Goal: Communication & Community: Answer question/provide support

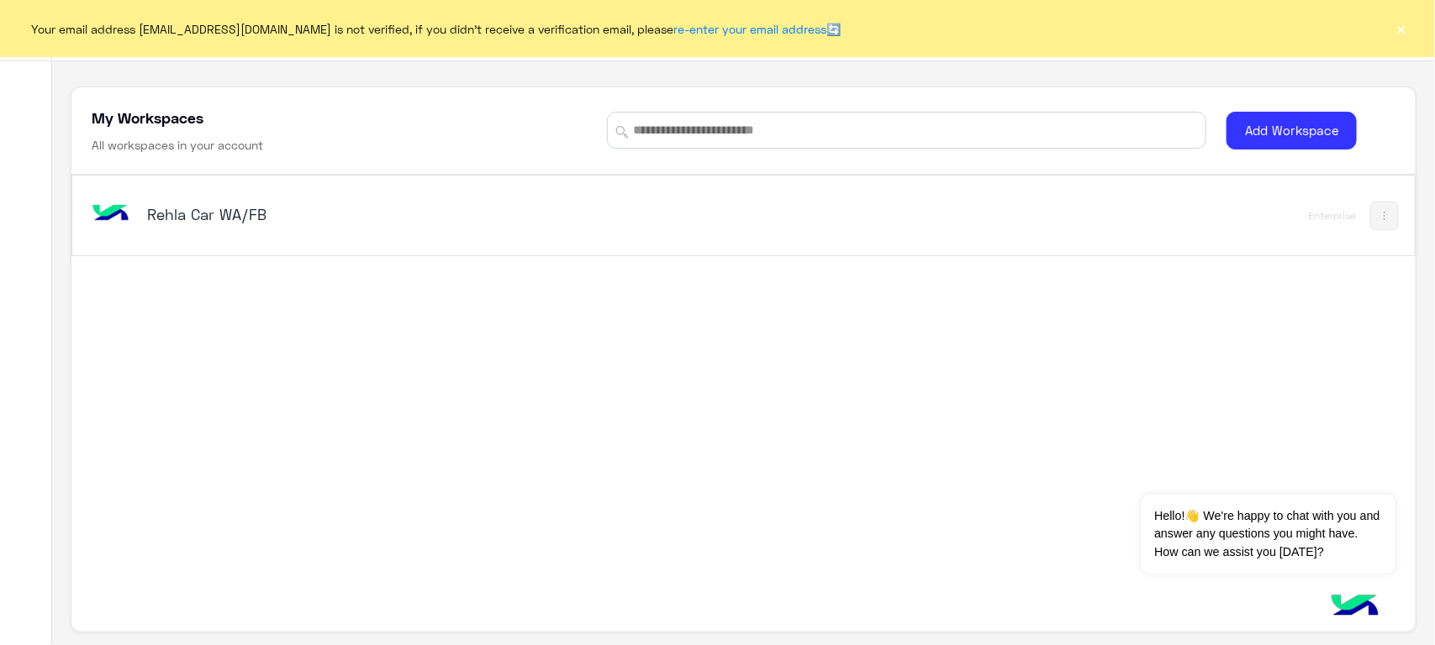
click at [1406, 20] on button "×" at bounding box center [1401, 28] width 17 height 17
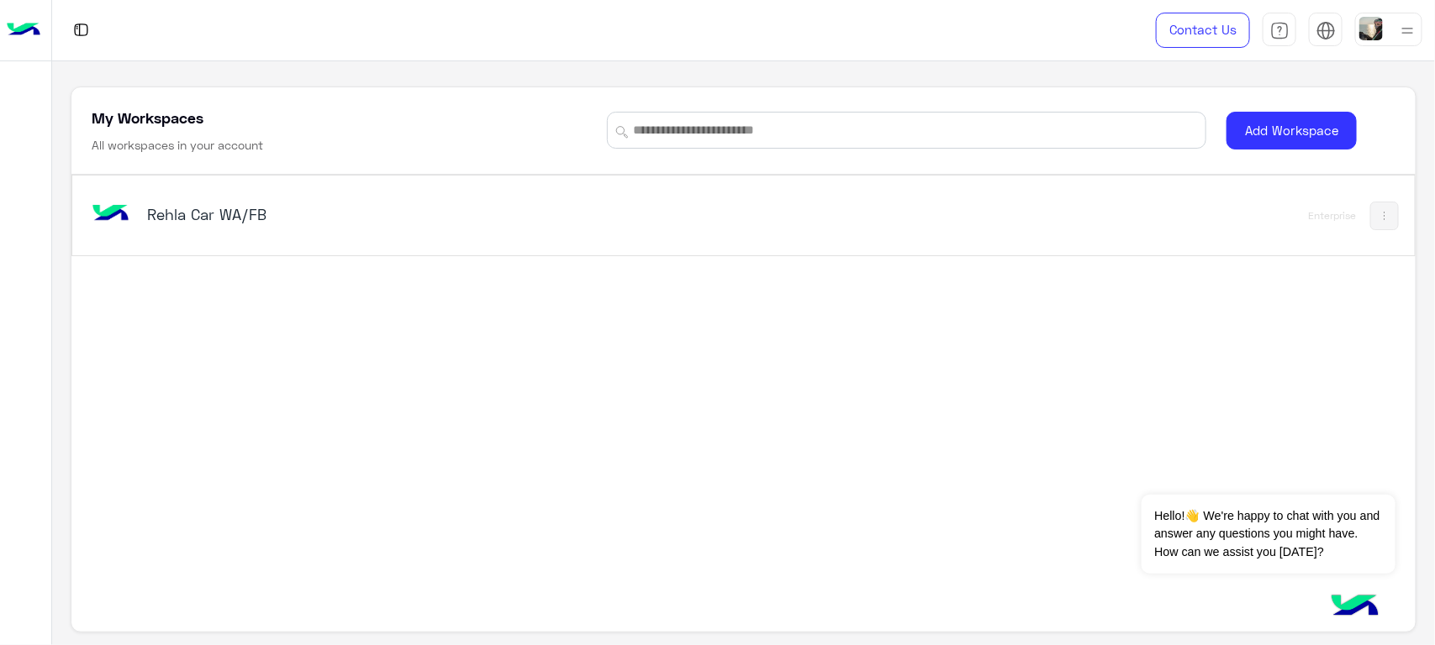
click at [245, 196] on div "Rehla Car WA/FB" at bounding box center [481, 216] width 786 height 49
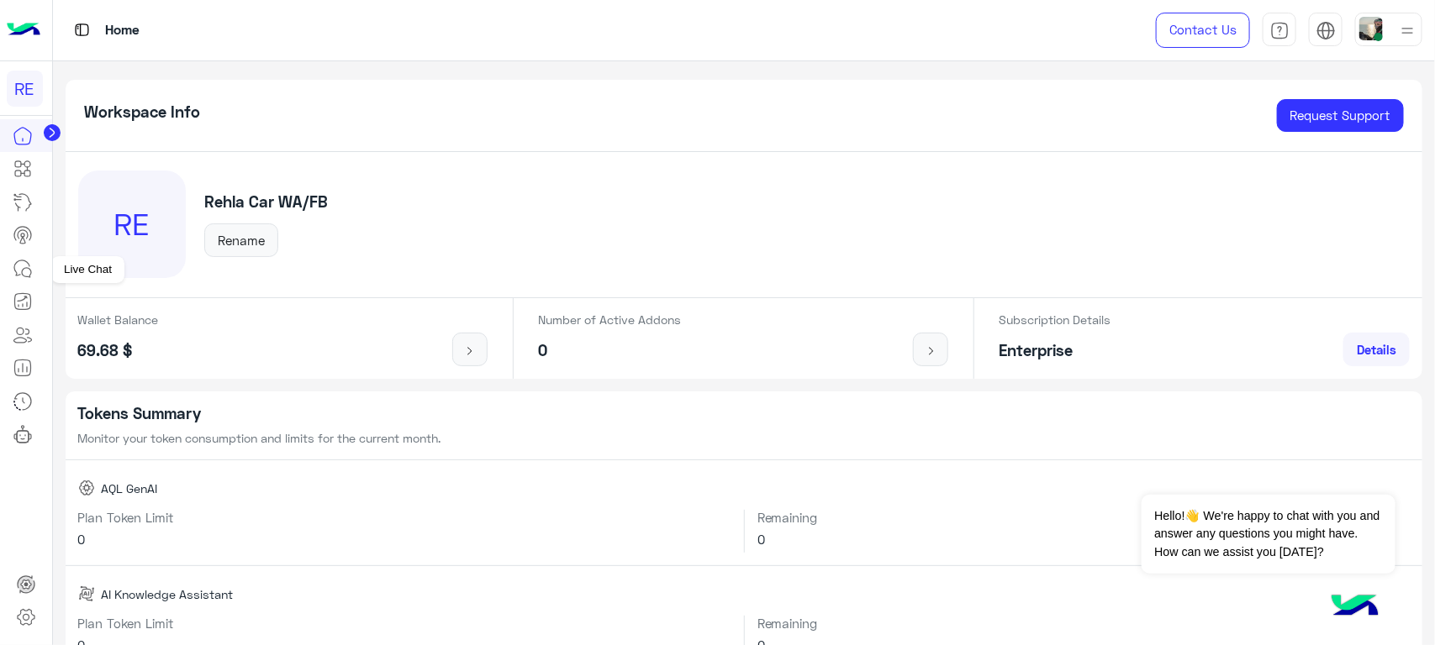
click at [25, 270] on icon at bounding box center [23, 269] width 20 height 20
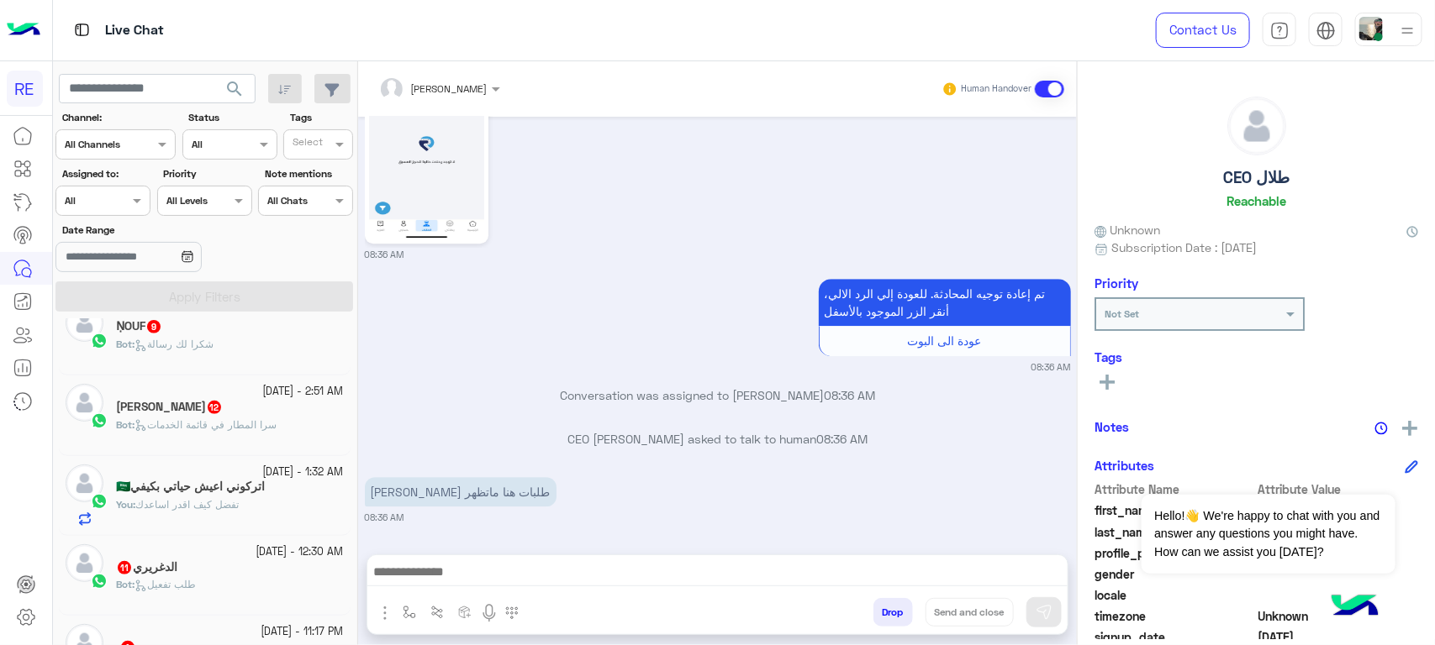
scroll to position [420, 0]
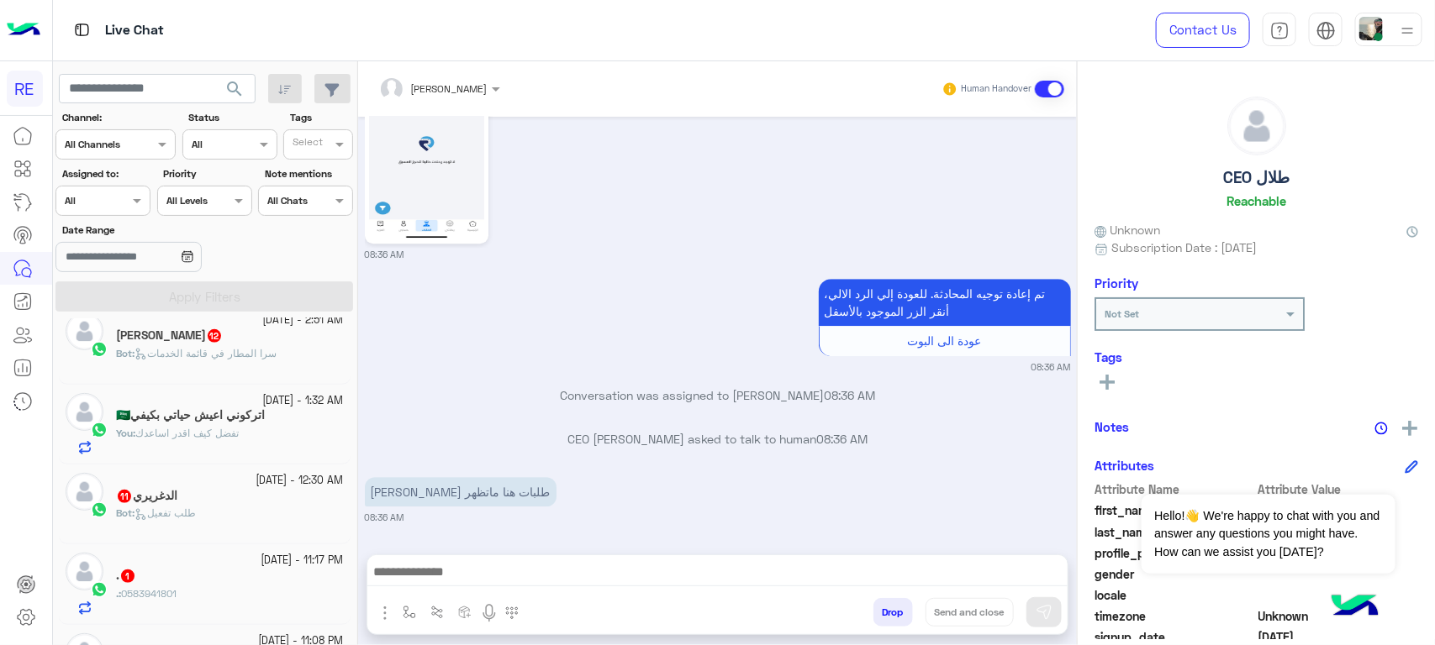
click at [252, 535] on div "Bot : طلب تفعيل" at bounding box center [230, 520] width 228 height 29
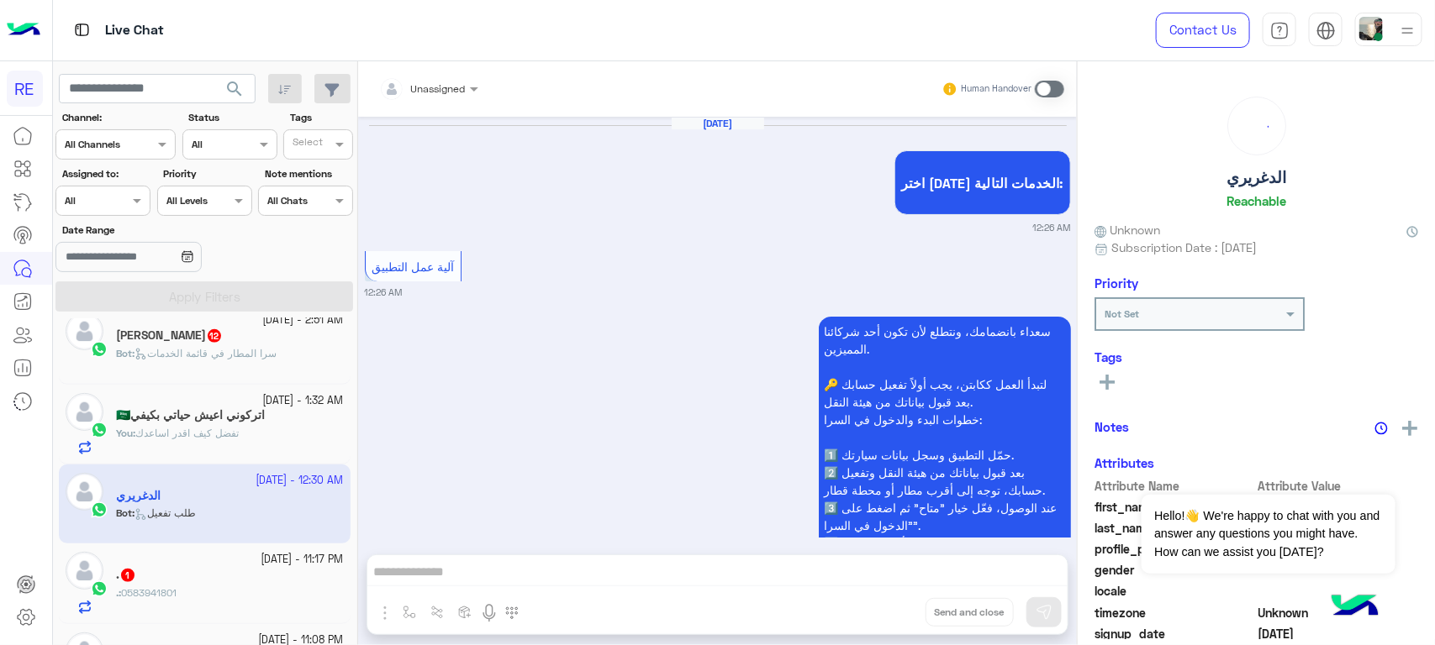
scroll to position [2876, 0]
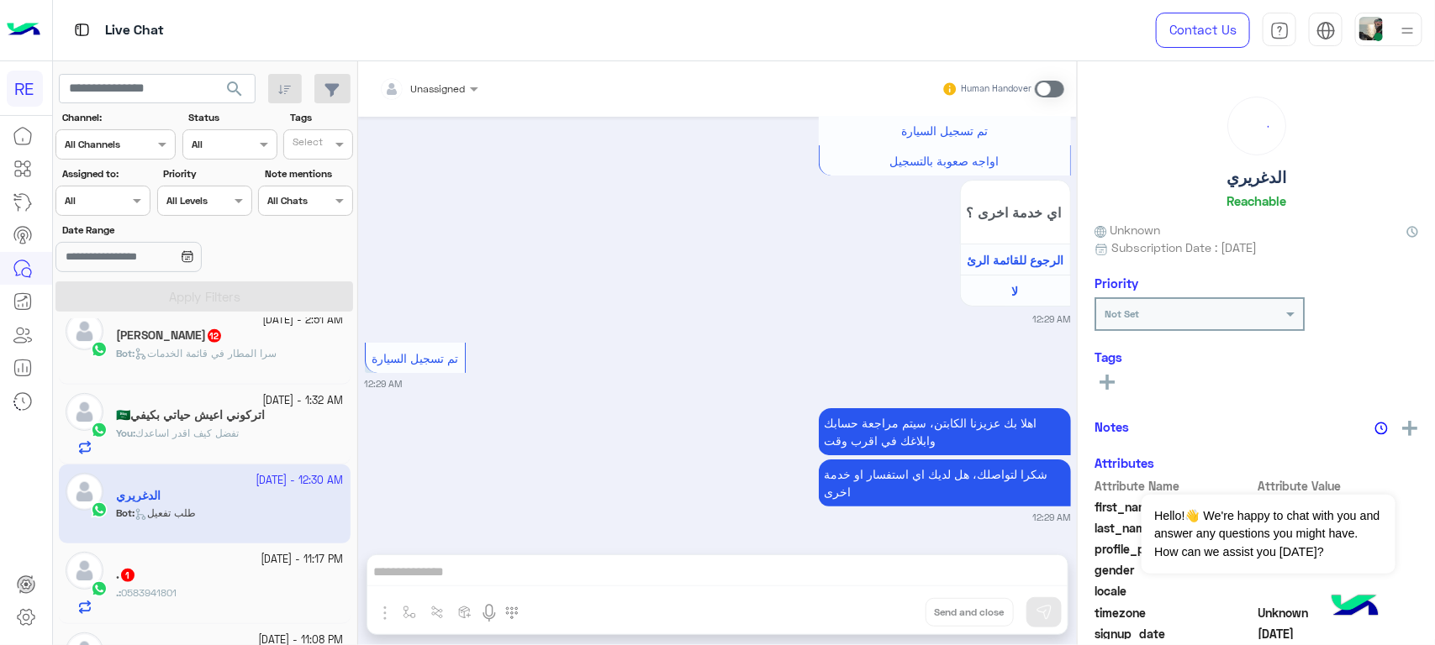
click at [229, 585] on div ". 1" at bounding box center [230, 577] width 228 height 18
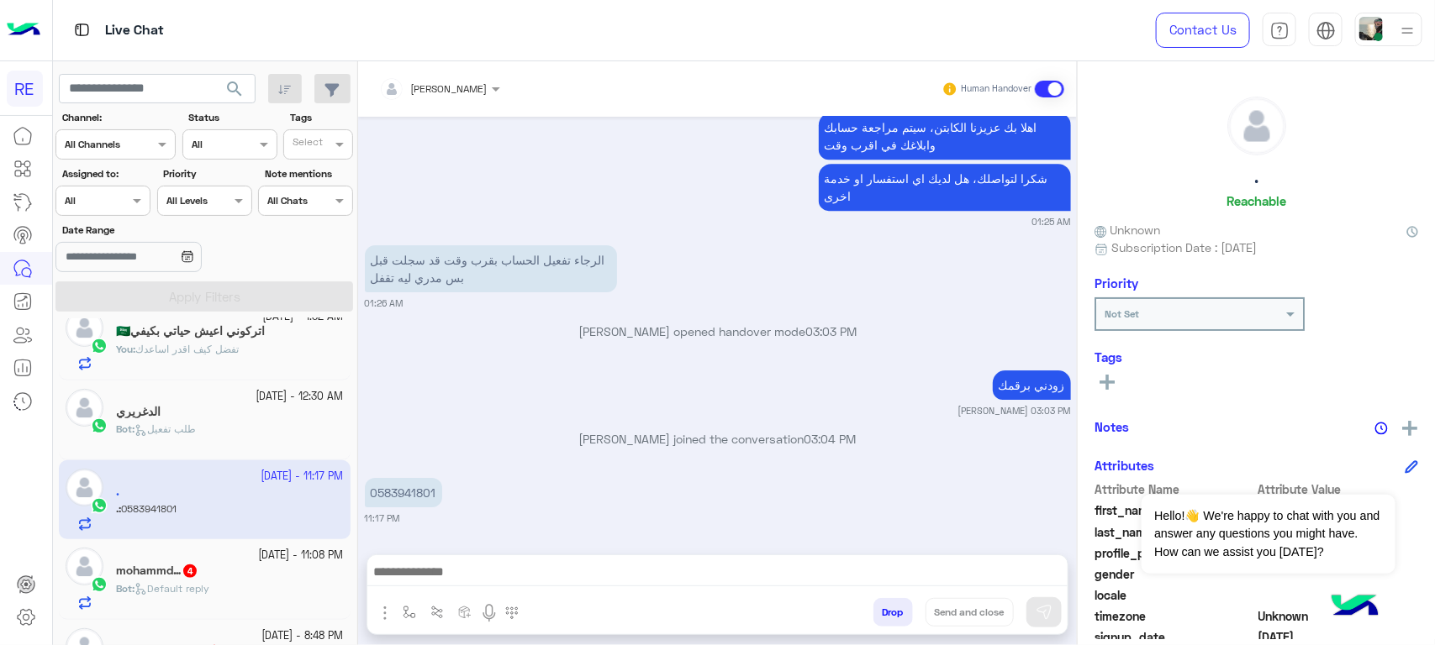
scroll to position [631, 0]
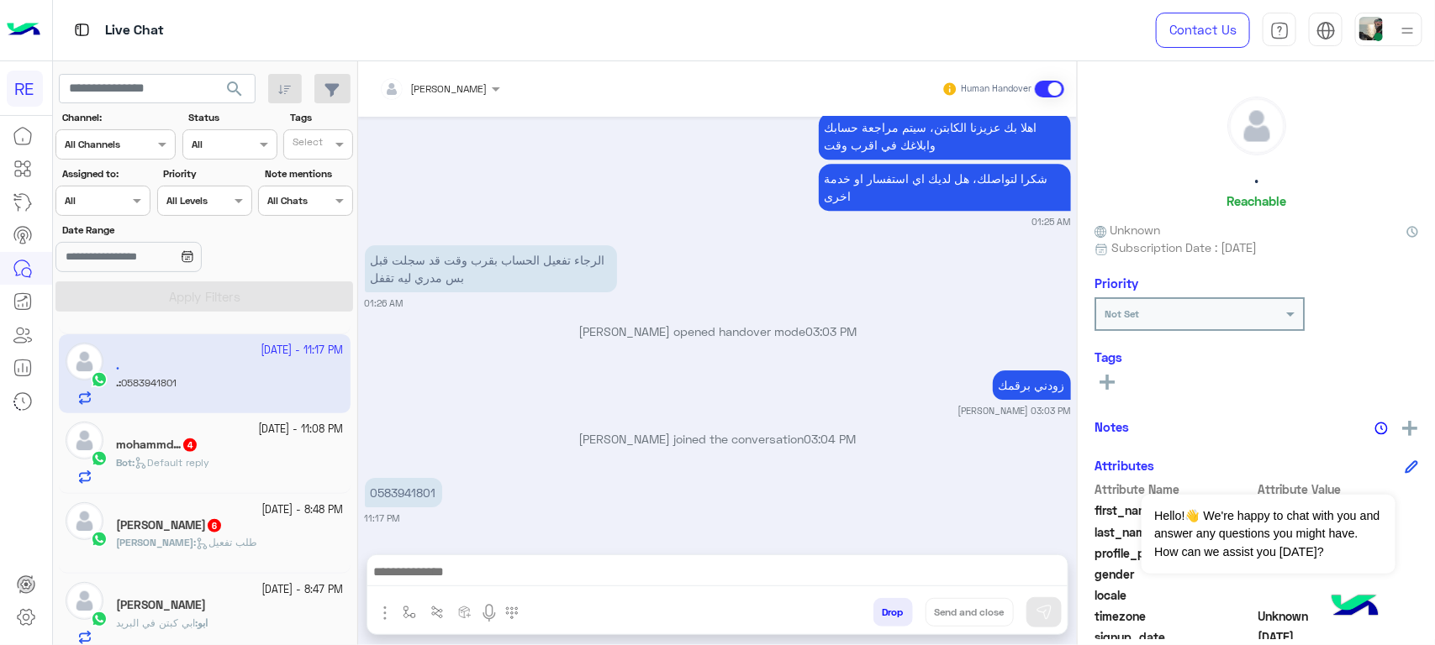
click at [240, 477] on div "Bot : Default reply" at bounding box center [230, 470] width 228 height 29
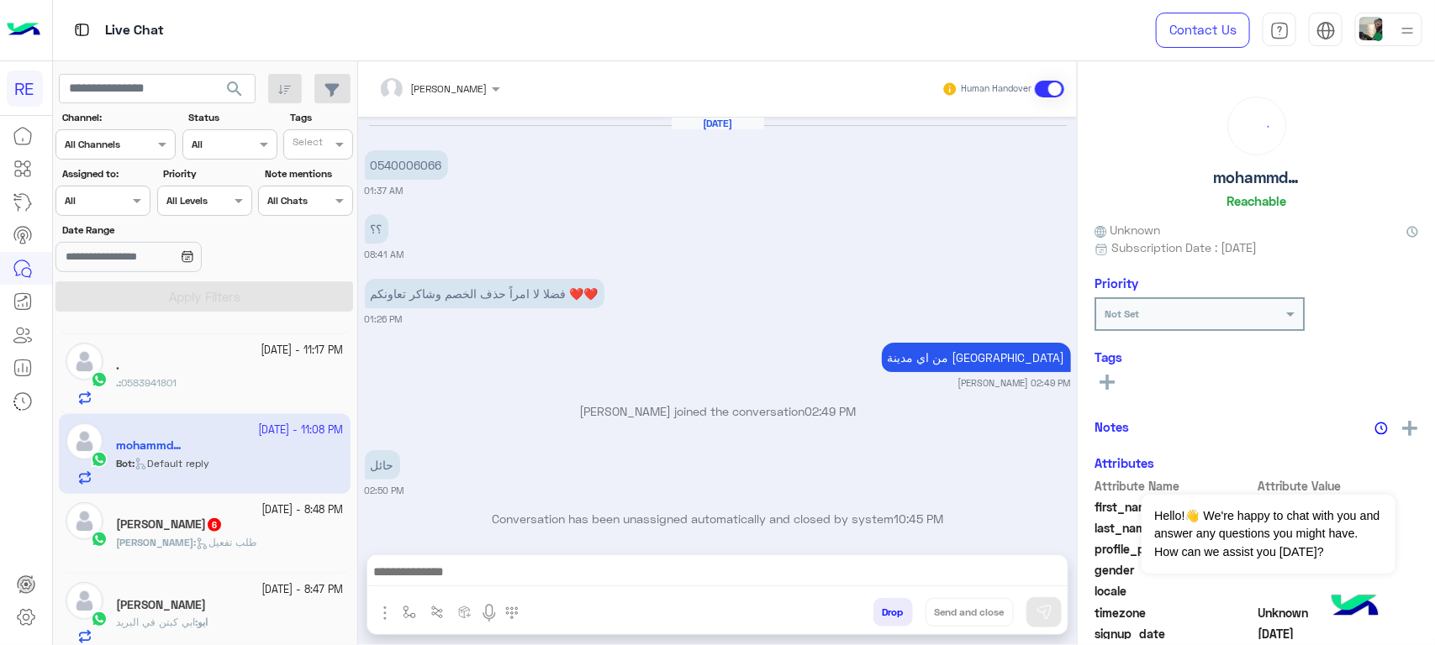
scroll to position [1143, 0]
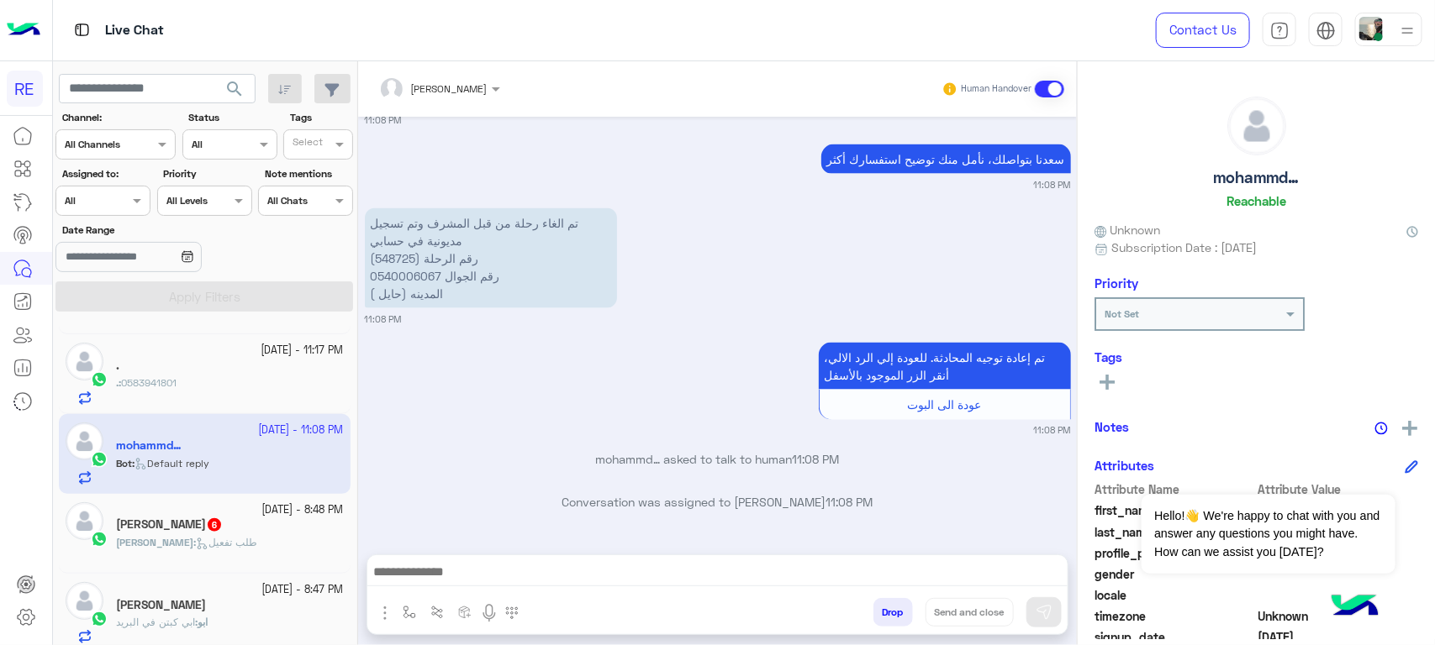
click at [233, 535] on div "[PERSON_NAME] 6" at bounding box center [230, 527] width 228 height 18
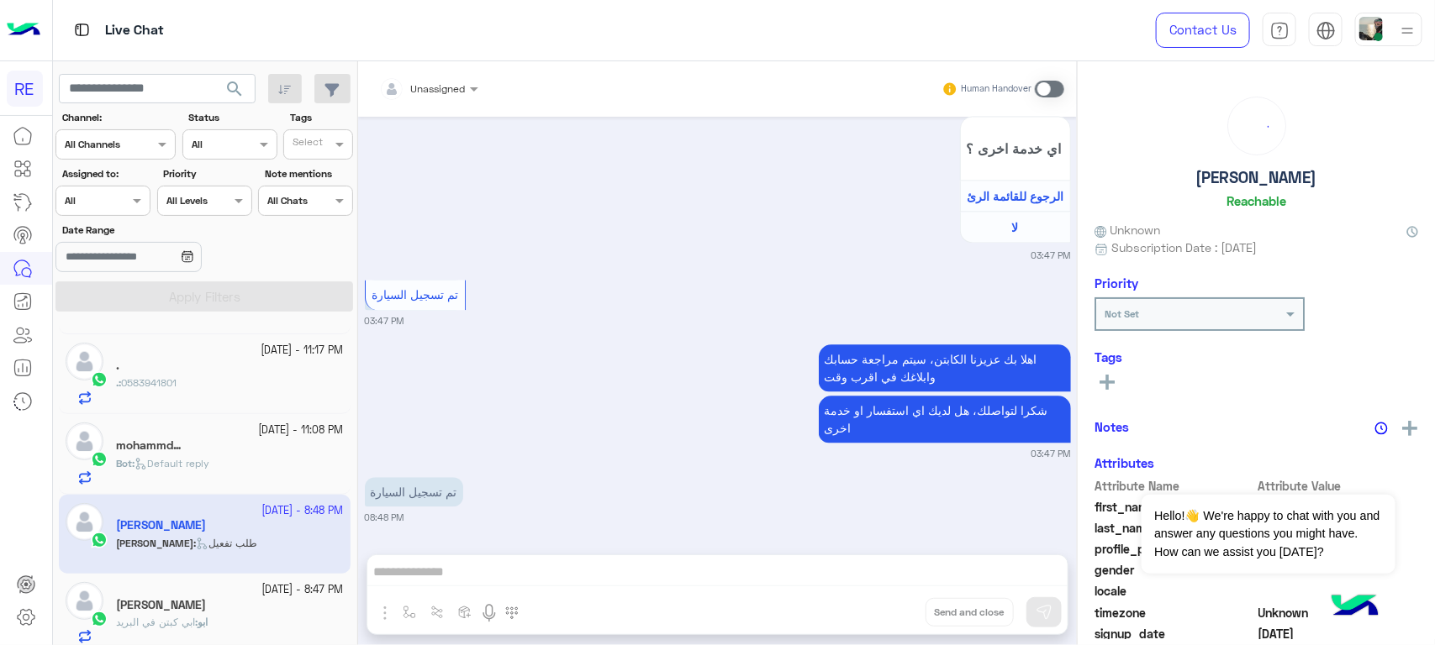
scroll to position [841, 0]
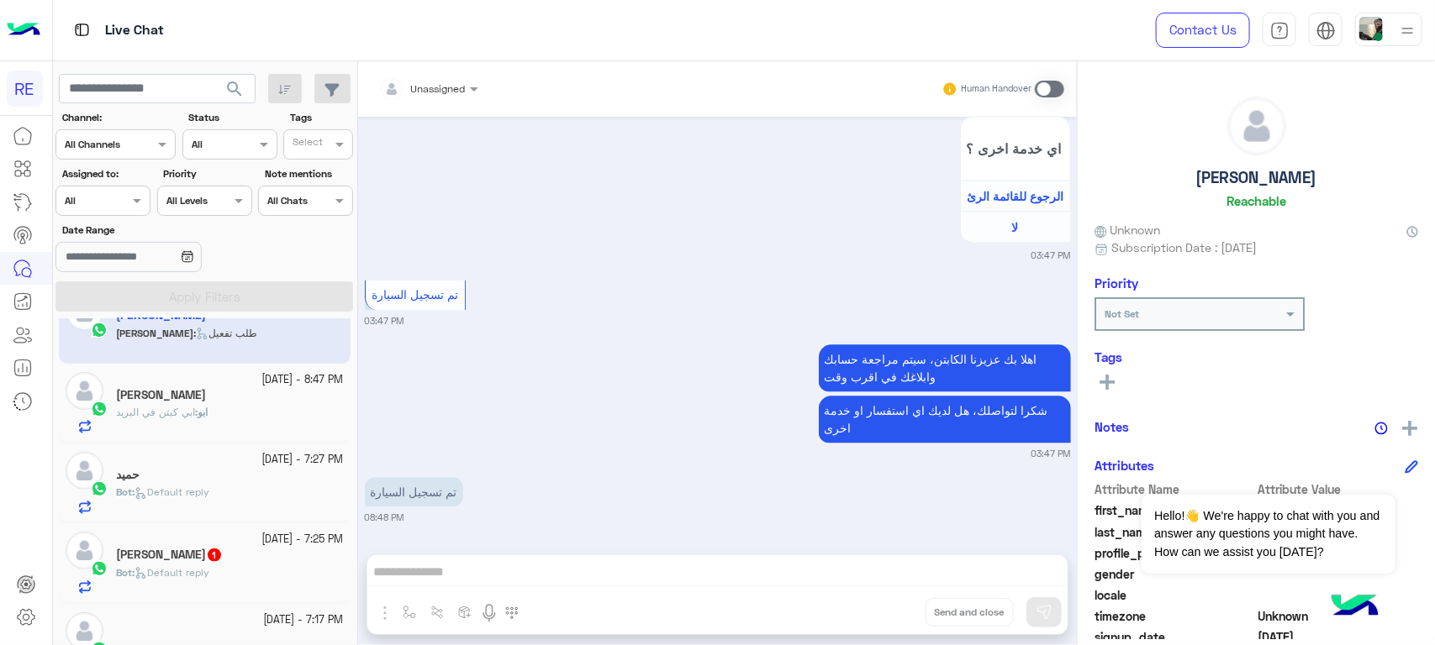
click at [212, 566] on div "[PERSON_NAME] 1" at bounding box center [230, 557] width 228 height 18
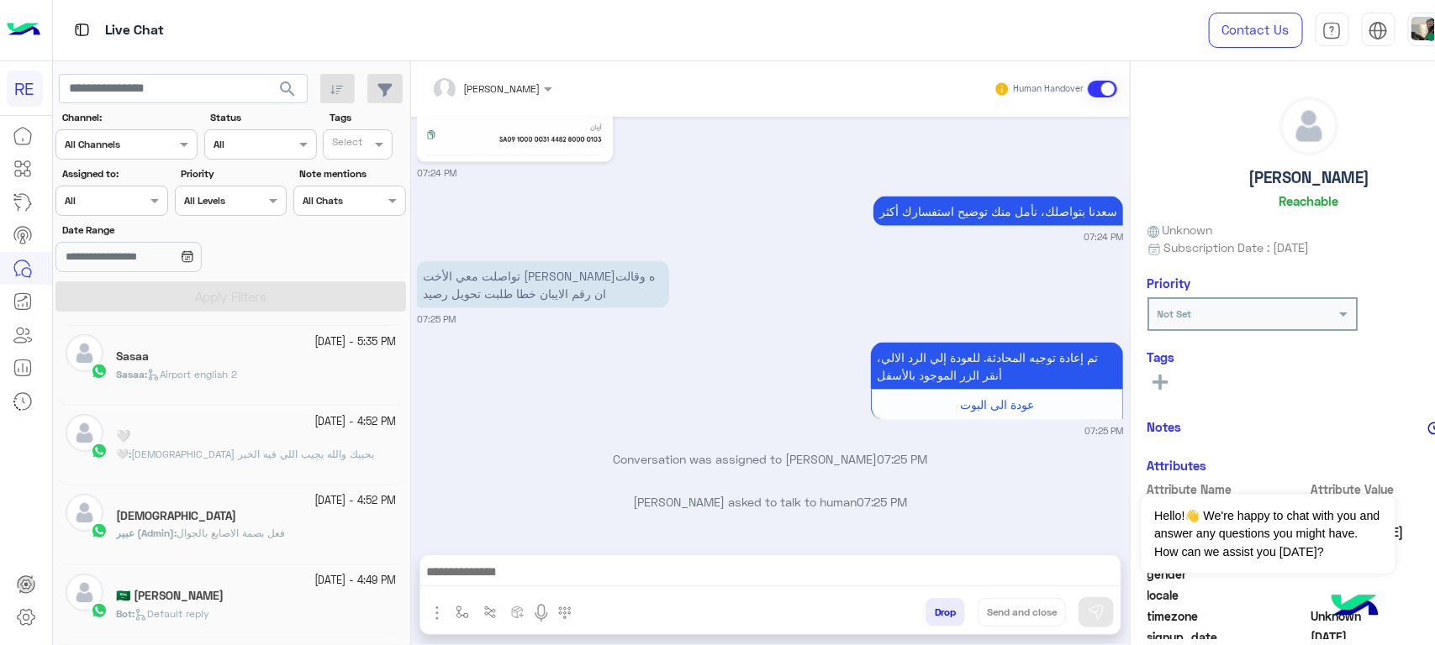
scroll to position [8, 0]
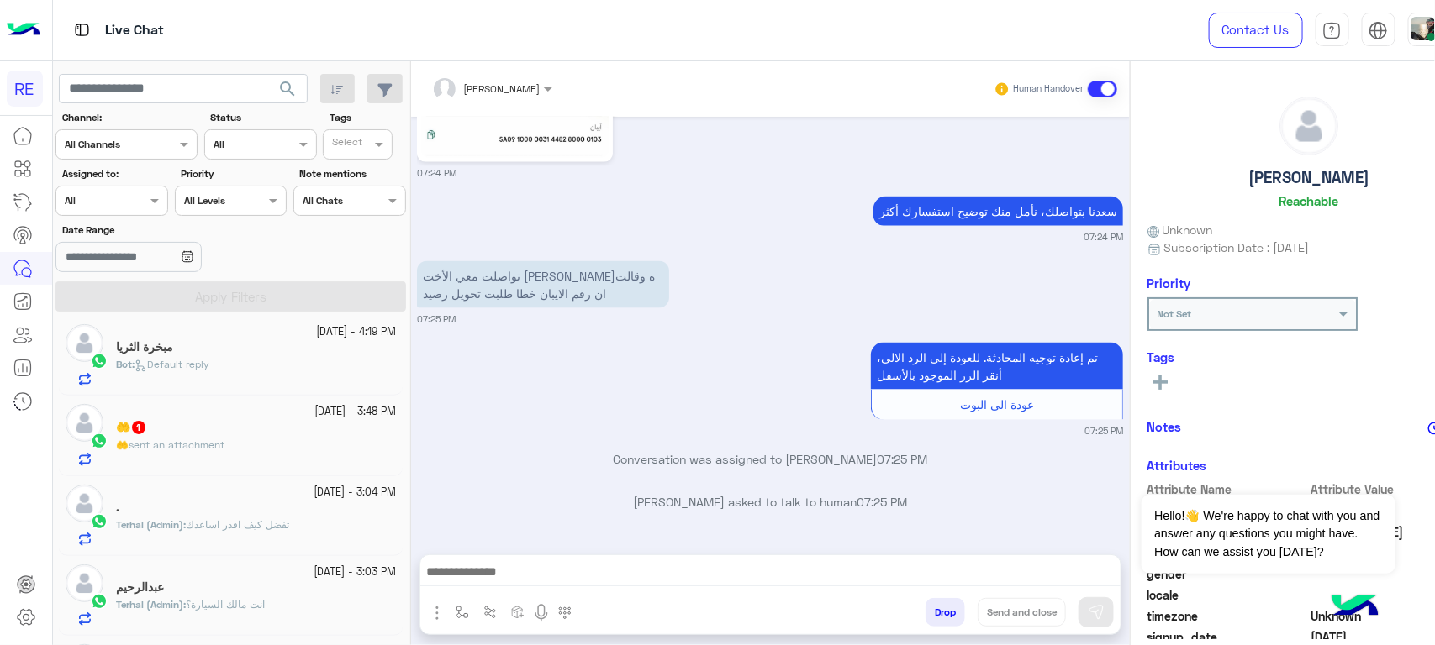
click at [191, 435] on div "🤲 1" at bounding box center [256, 429] width 280 height 18
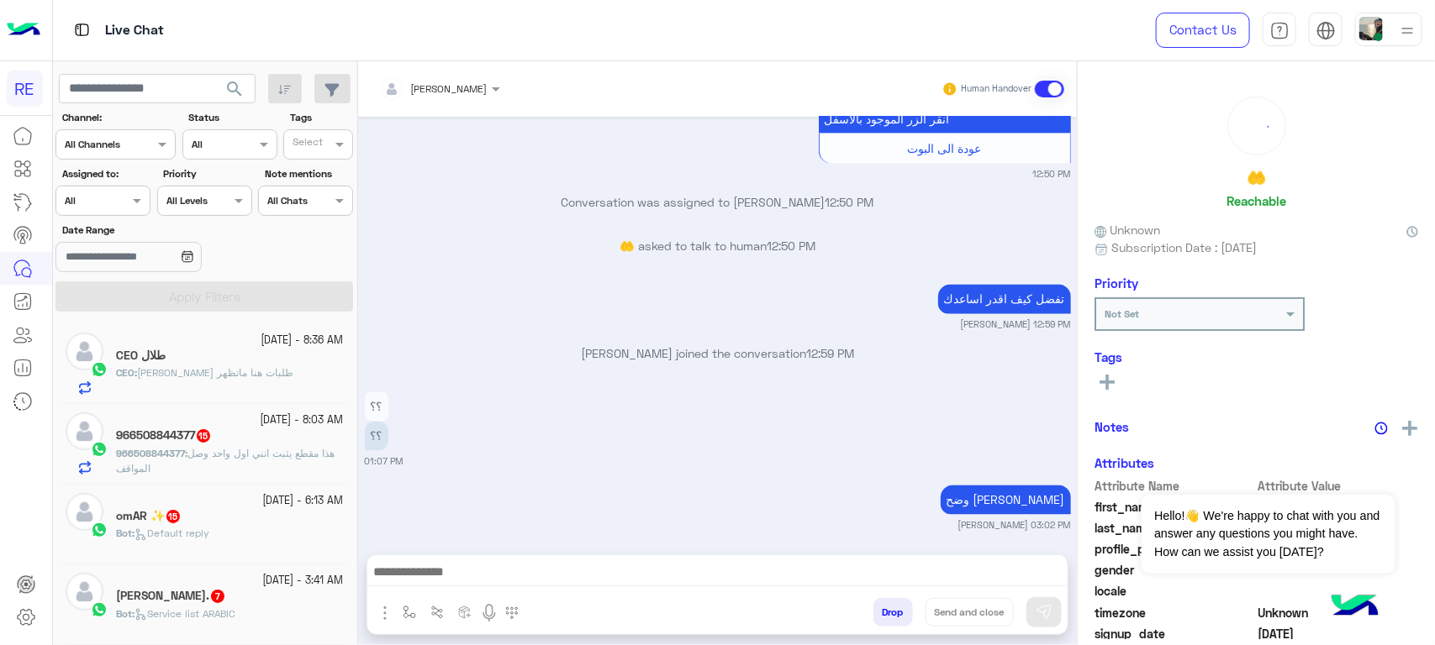
scroll to position [8, 0]
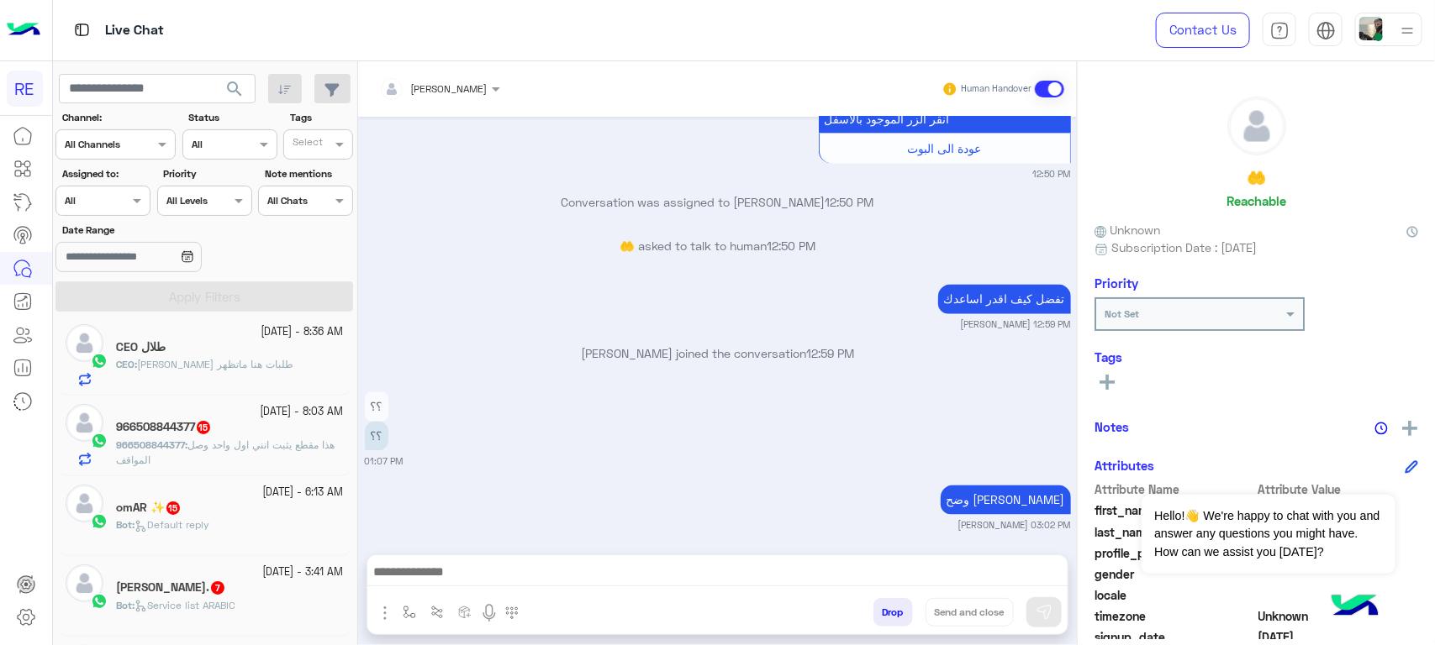
click at [237, 466] on p "966508844377 : هذا مقطع يثبت انني اول واحد وصل المواقف" at bounding box center [230, 453] width 228 height 30
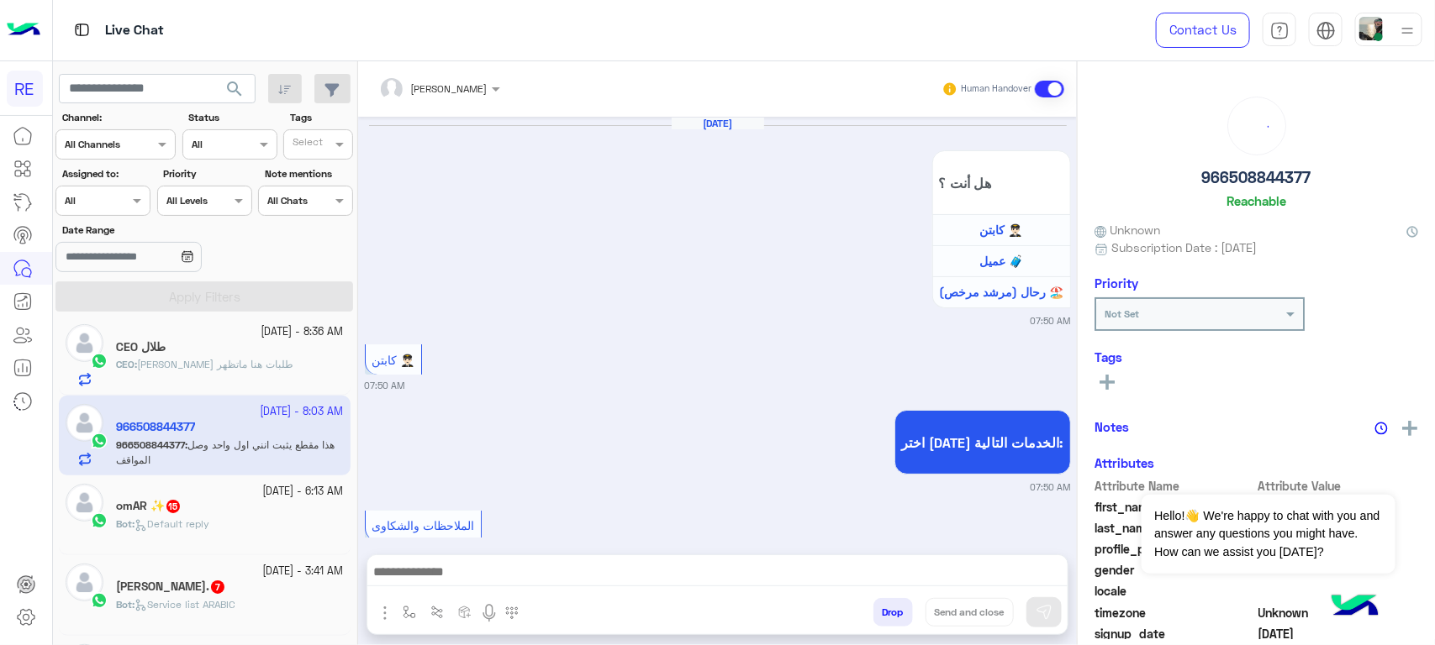
scroll to position [1925, 0]
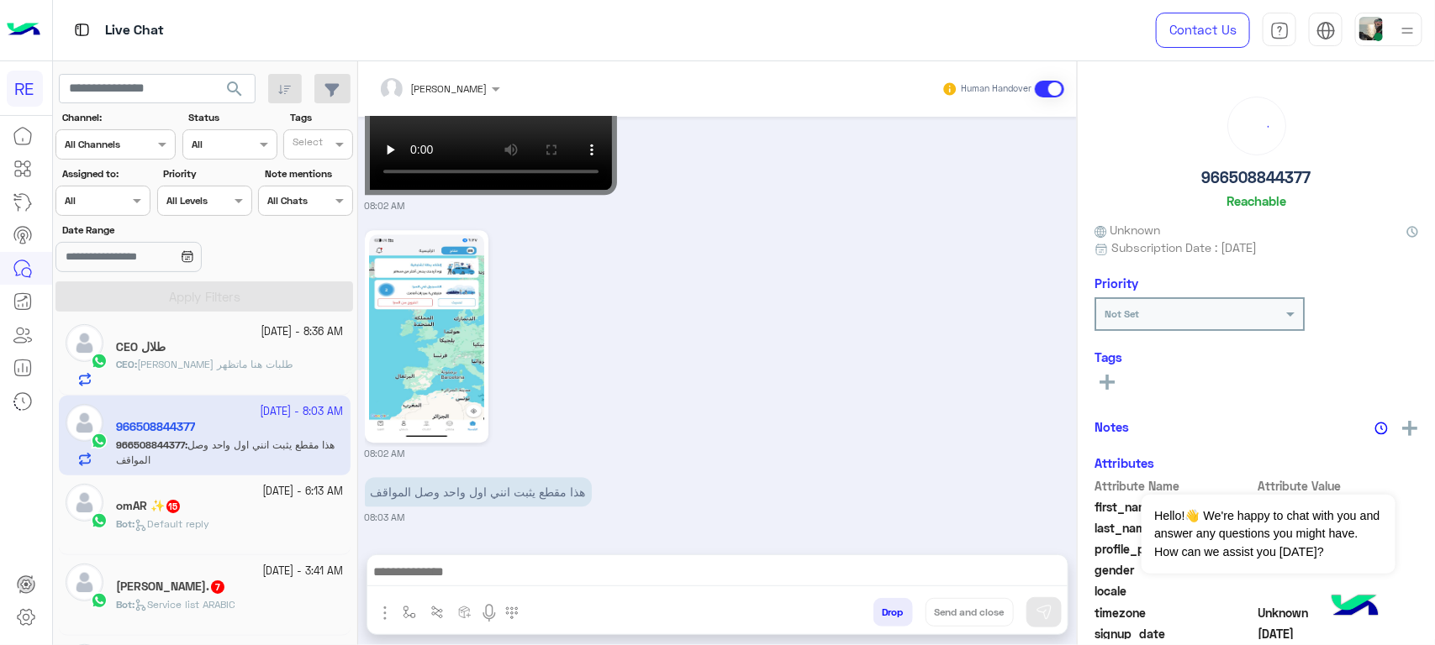
click at [228, 518] on div "Bot : Default reply" at bounding box center [230, 531] width 228 height 29
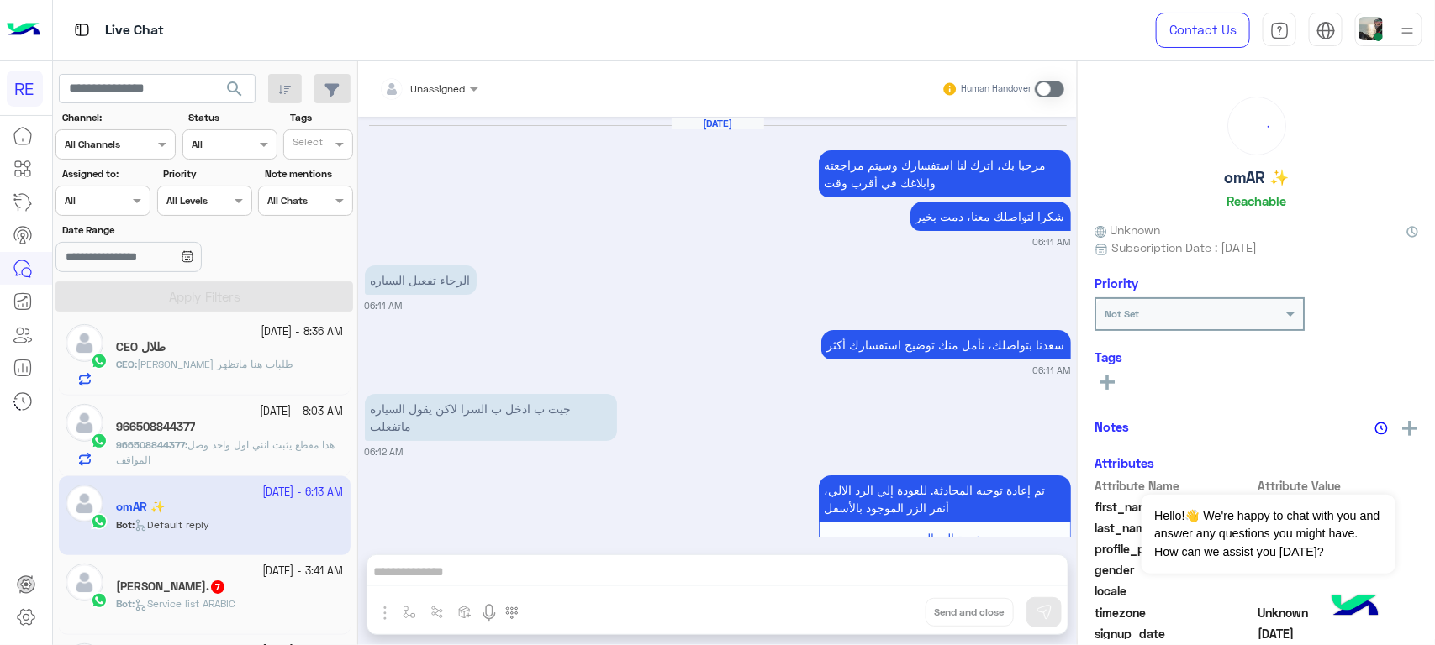
scroll to position [2200, 0]
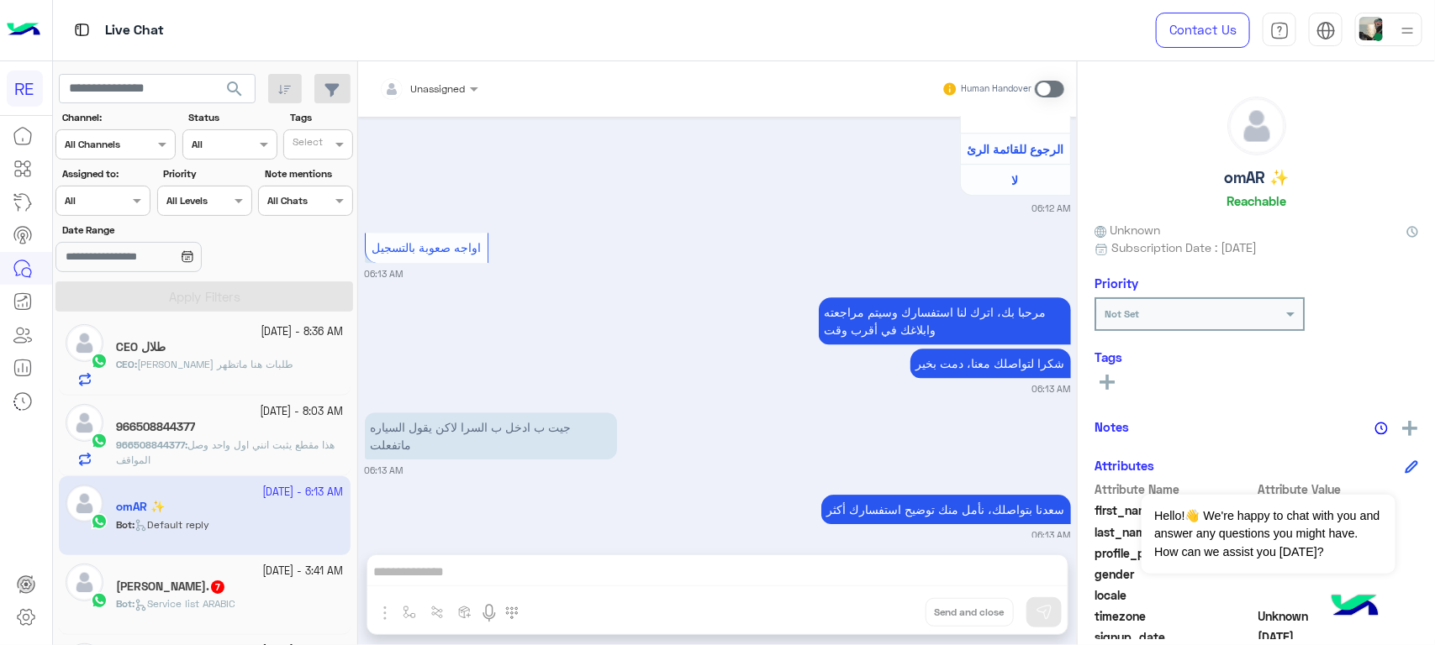
click at [214, 574] on div "[DATE] - 3:41 AM" at bounding box center [230, 572] width 228 height 16
